Goal: Transaction & Acquisition: Obtain resource

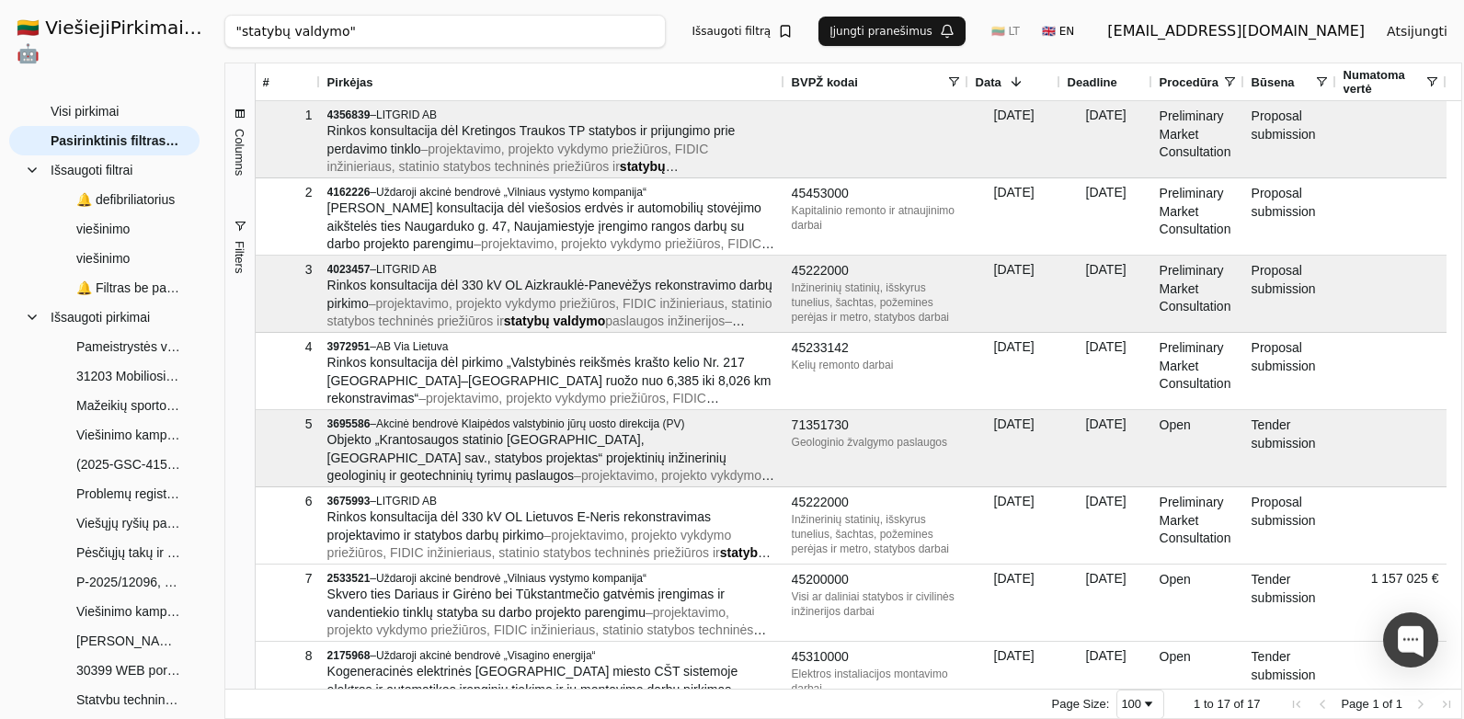
click at [223, 19] on div "🇱🇹 ViešiejiPirkimai .AI 🤖 [EMAIL_ADDRESS][DOMAIN_NAME] Atsijungti Group Visi pi…" at bounding box center [732, 359] width 1464 height 719
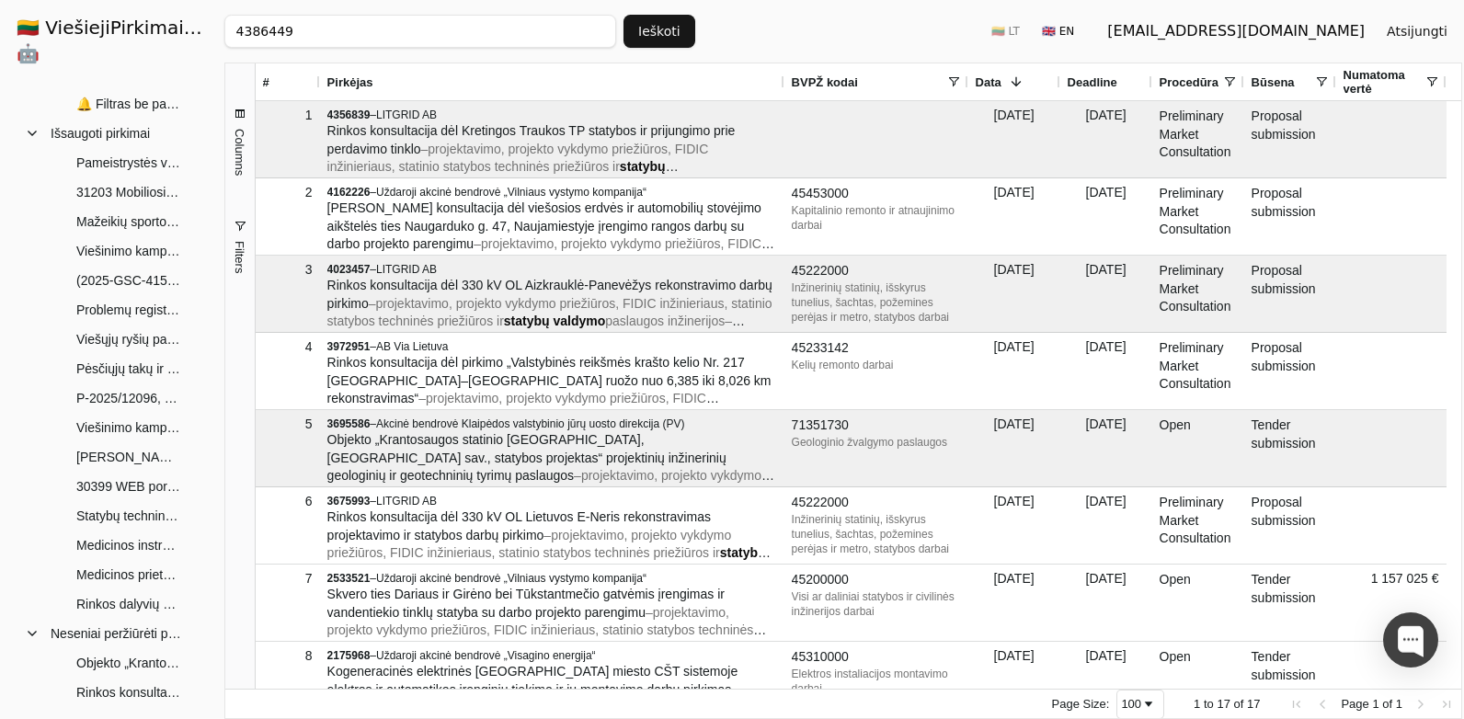
type input "4386449"
click at [661, 36] on button "Ieškoti" at bounding box center [659, 31] width 72 height 33
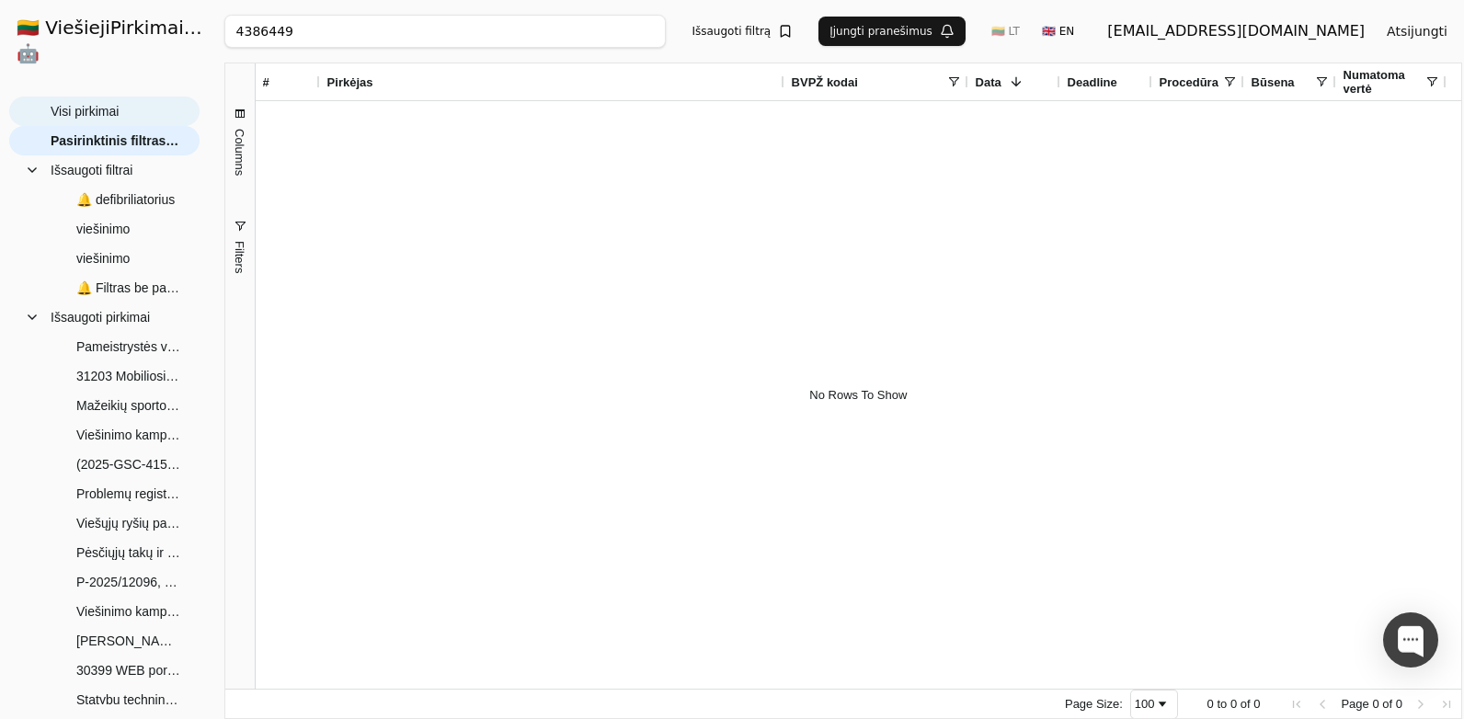
click at [119, 97] on span "Visi pirkimai" at bounding box center [85, 111] width 68 height 28
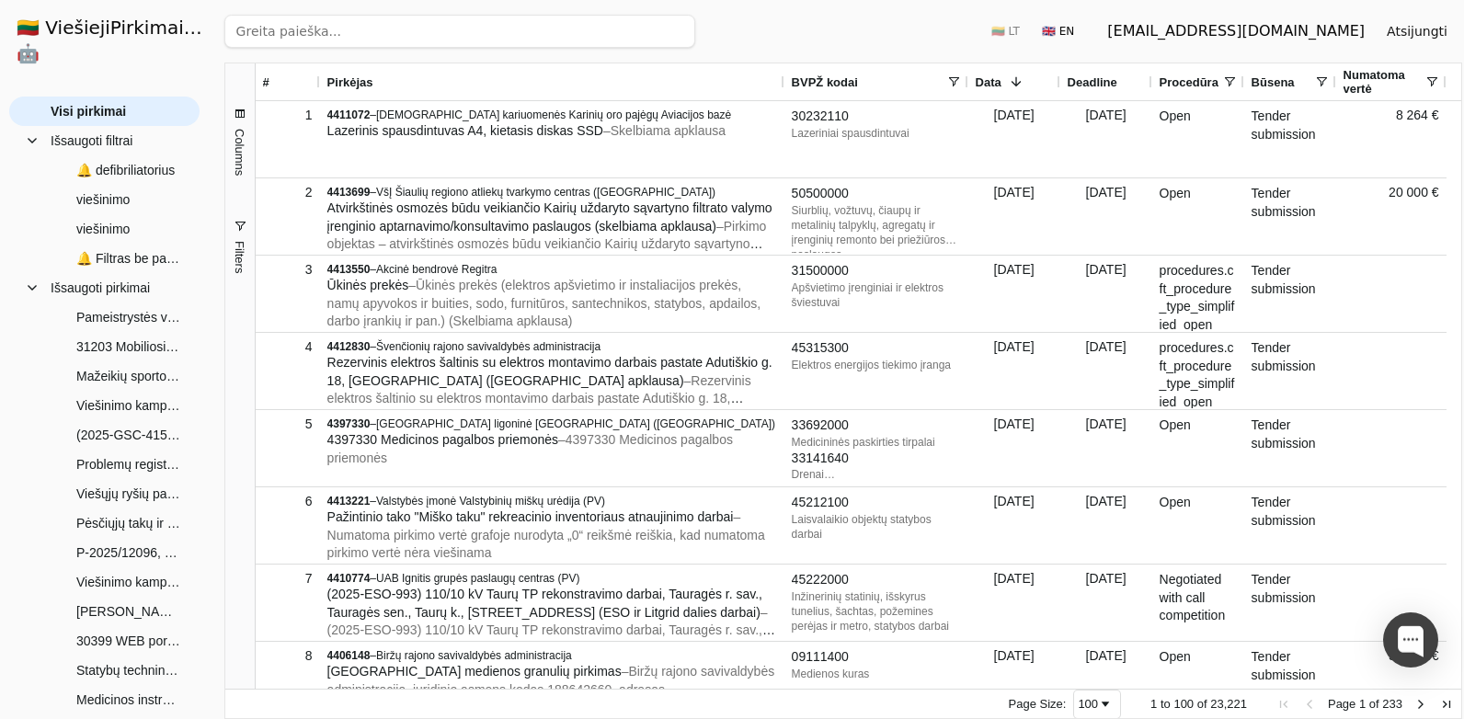
click at [360, 38] on input "search" at bounding box center [459, 31] width 471 height 33
paste input "4386449"
drag, startPoint x: 248, startPoint y: 35, endPoint x: 176, endPoint y: 35, distance: 72.6
click at [176, 35] on div "🇱🇹 ViešiejiPirkimai .AI 🤖 [EMAIL_ADDRESS][DOMAIN_NAME] Atsijungti Group Visi pi…" at bounding box center [732, 359] width 1464 height 719
click at [342, 31] on input "4386449" at bounding box center [420, 31] width 392 height 33
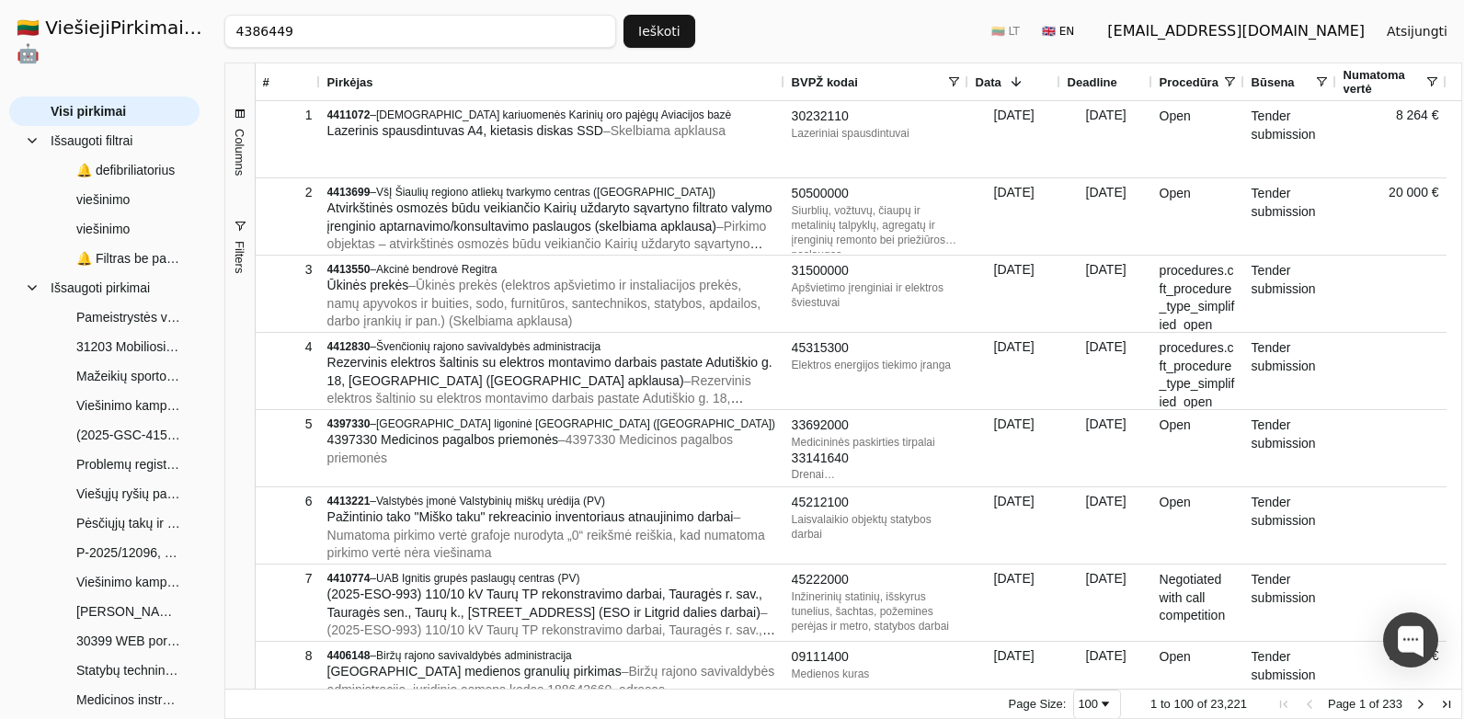
type input "4386449"
click at [656, 32] on button "Ieškoti" at bounding box center [659, 31] width 72 height 33
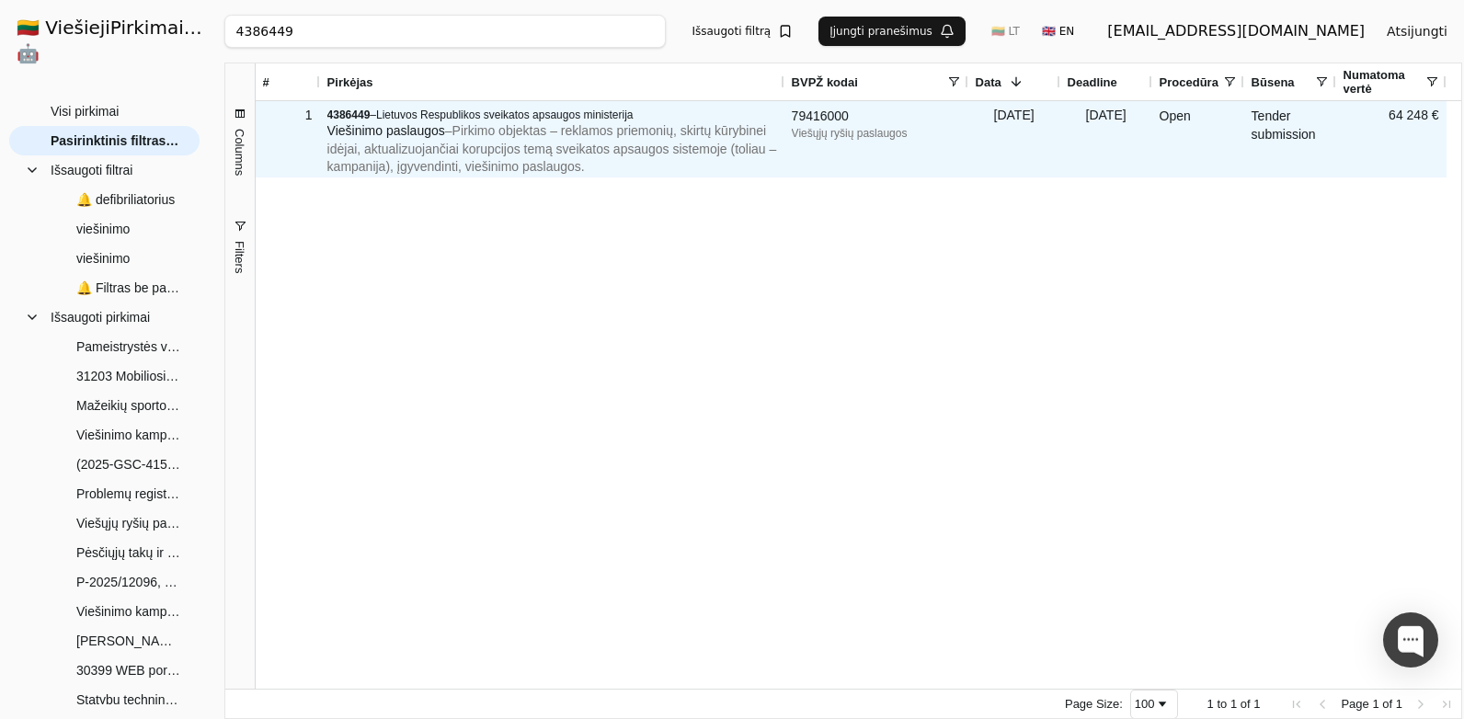
click at [404, 146] on span "– Pirkimo objektas – reklamos priemonių, skirtų kūrybinei idėjai, aktualizuojan…" at bounding box center [552, 148] width 450 height 51
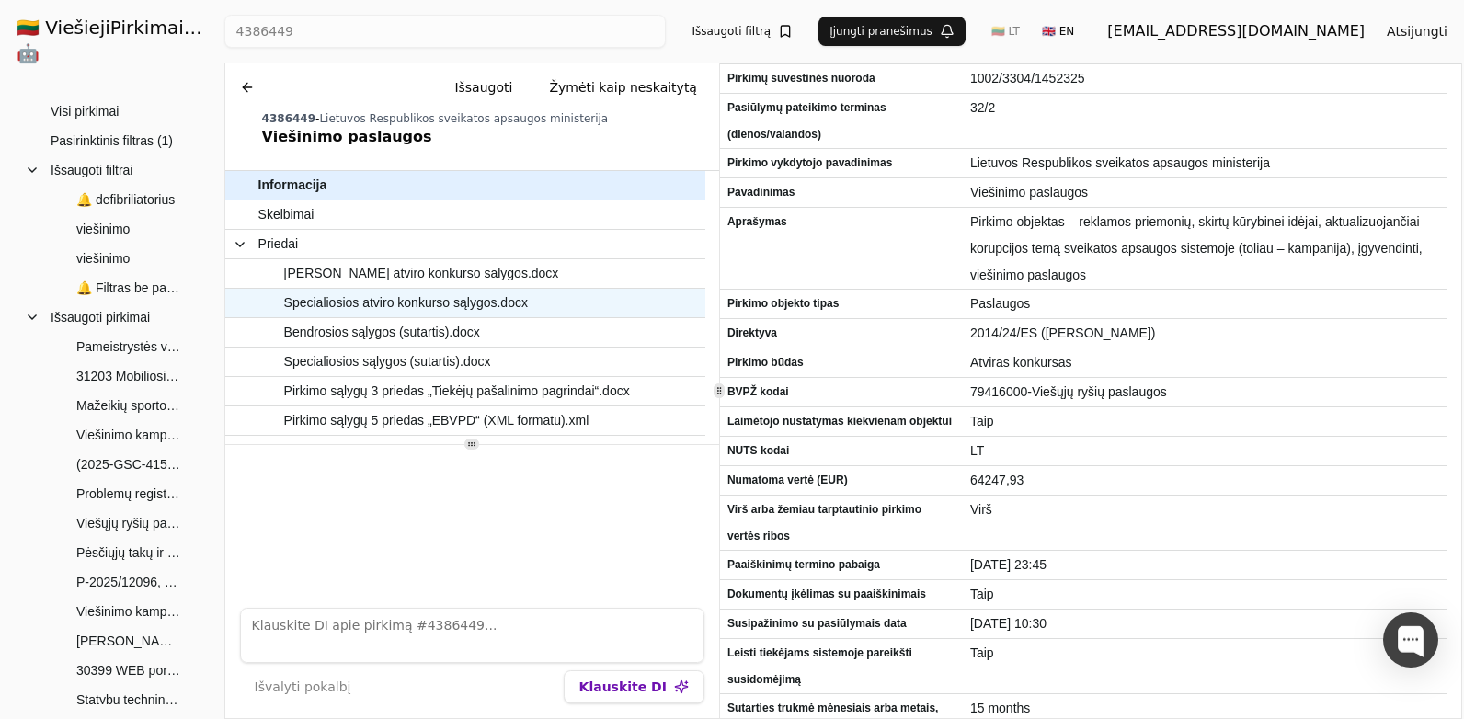
click at [451, 306] on span "Specialiosios atviro konkurso sąlygos.docx" at bounding box center [406, 303] width 244 height 27
